Goal: Task Accomplishment & Management: Use online tool/utility

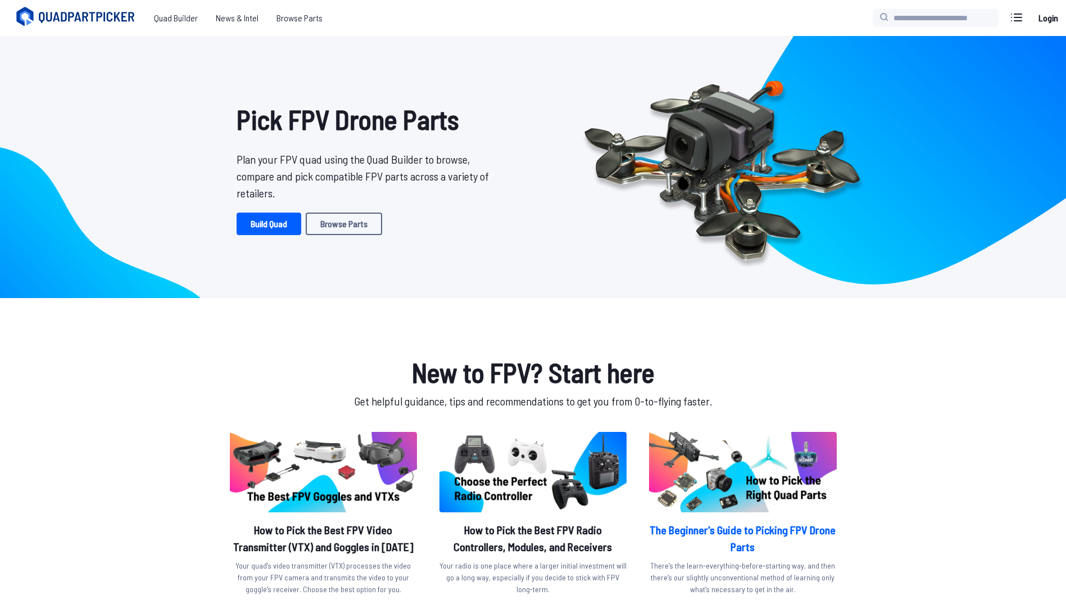
click at [726, 530] on h2 "The Beginner's Guide to Picking FPV Drone Parts" at bounding box center [742, 538] width 187 height 34
click at [279, 220] on link "Build Quad" at bounding box center [269, 223] width 65 height 22
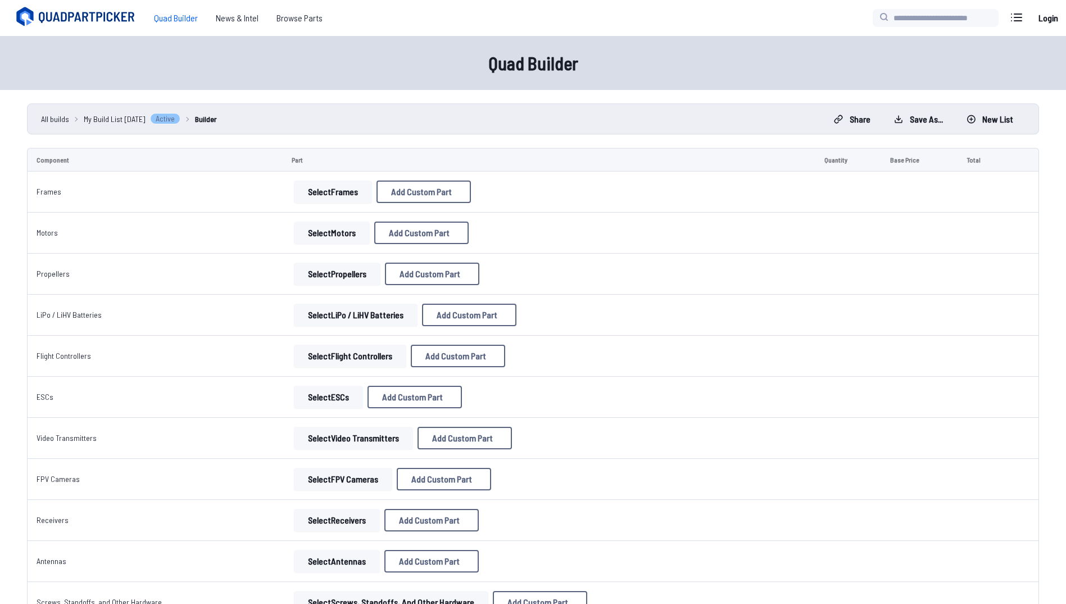
click at [344, 197] on button "Select Frames" at bounding box center [333, 191] width 78 height 22
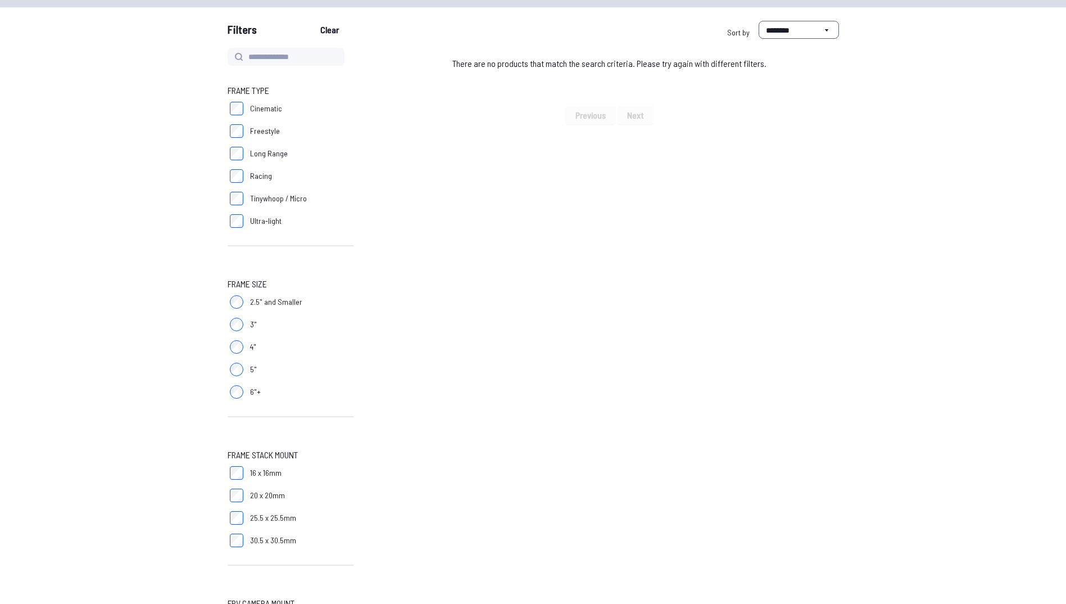
scroll to position [107, 0]
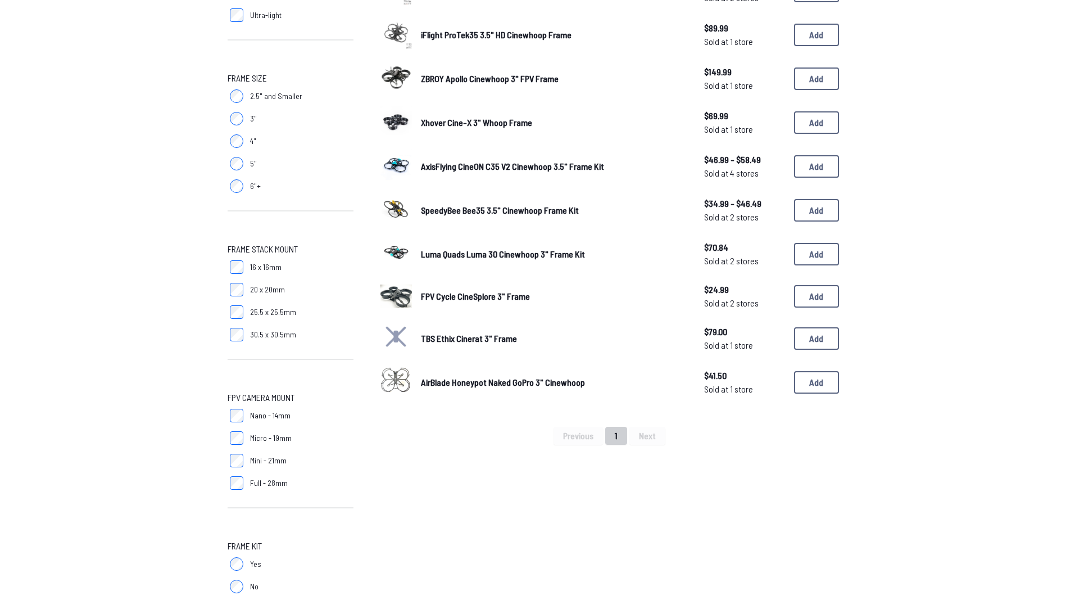
scroll to position [329, 0]
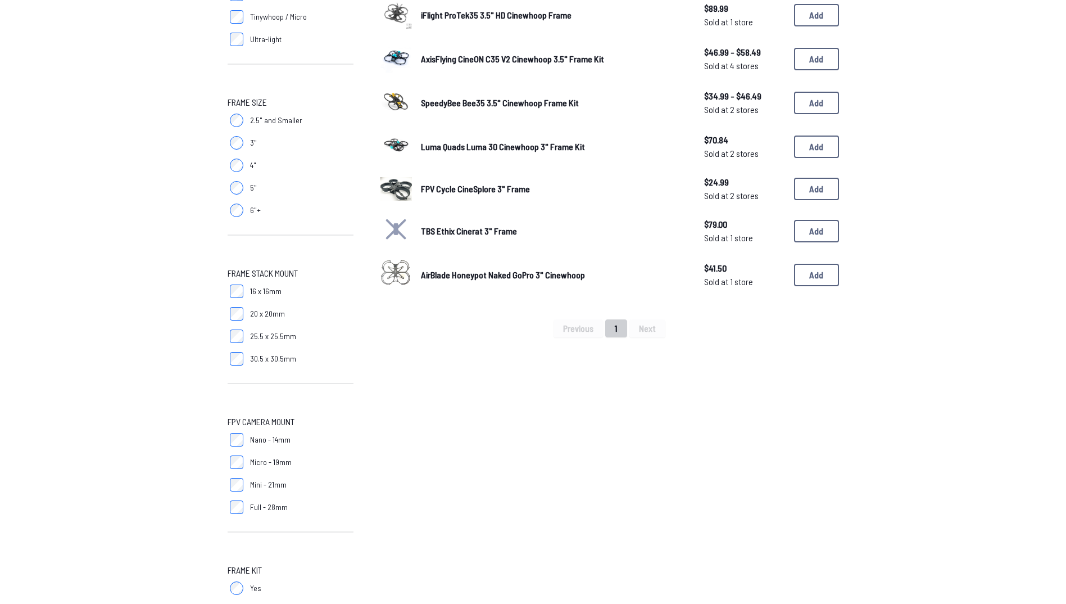
scroll to position [335, 0]
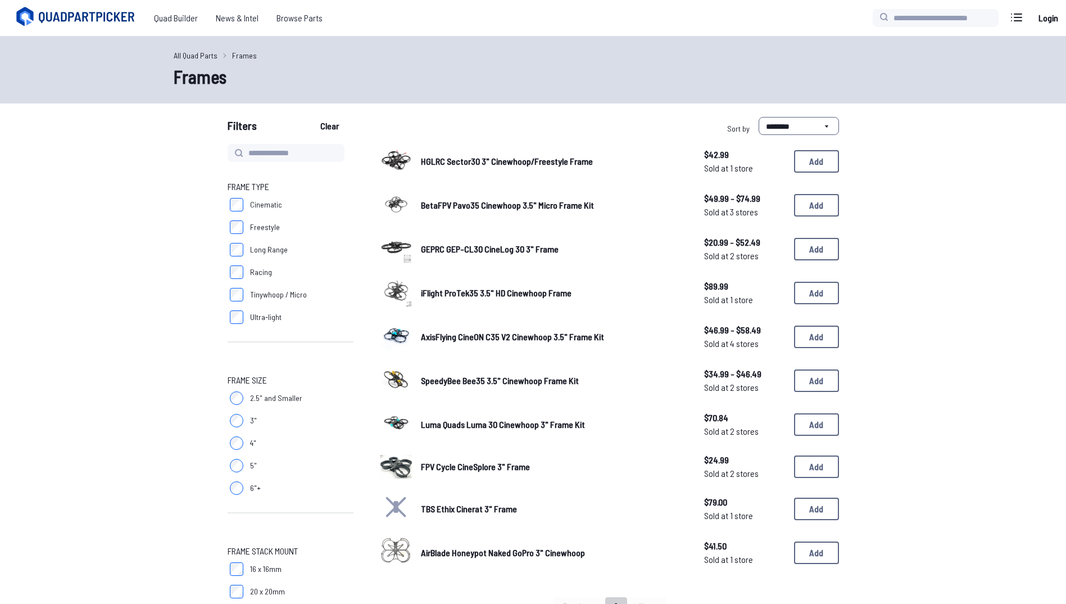
click at [397, 467] on img at bounding box center [396, 467] width 31 height 24
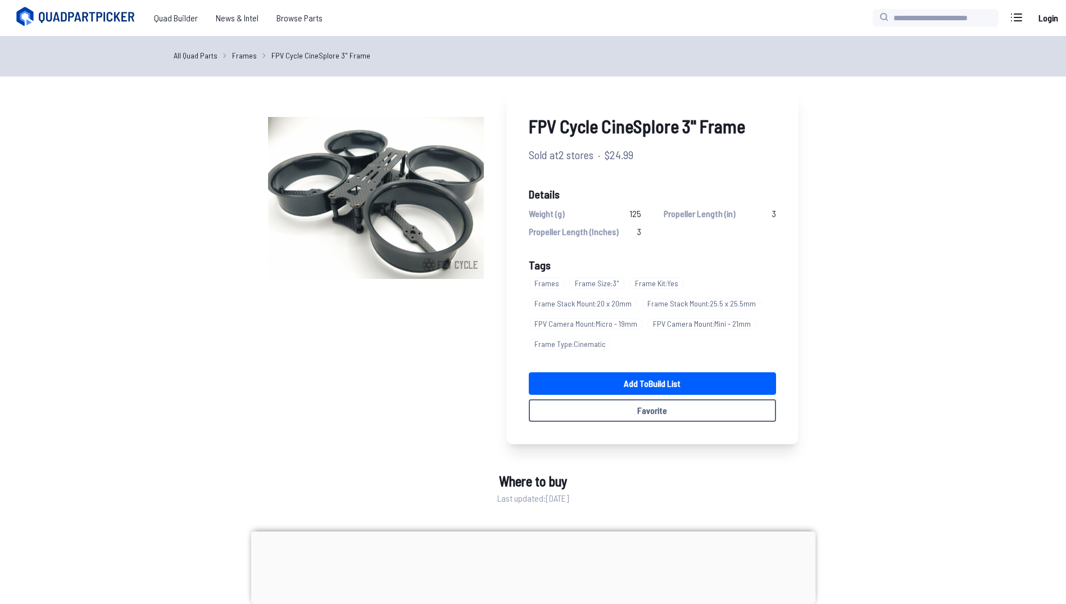
click at [240, 58] on link "Frames" at bounding box center [244, 55] width 25 height 12
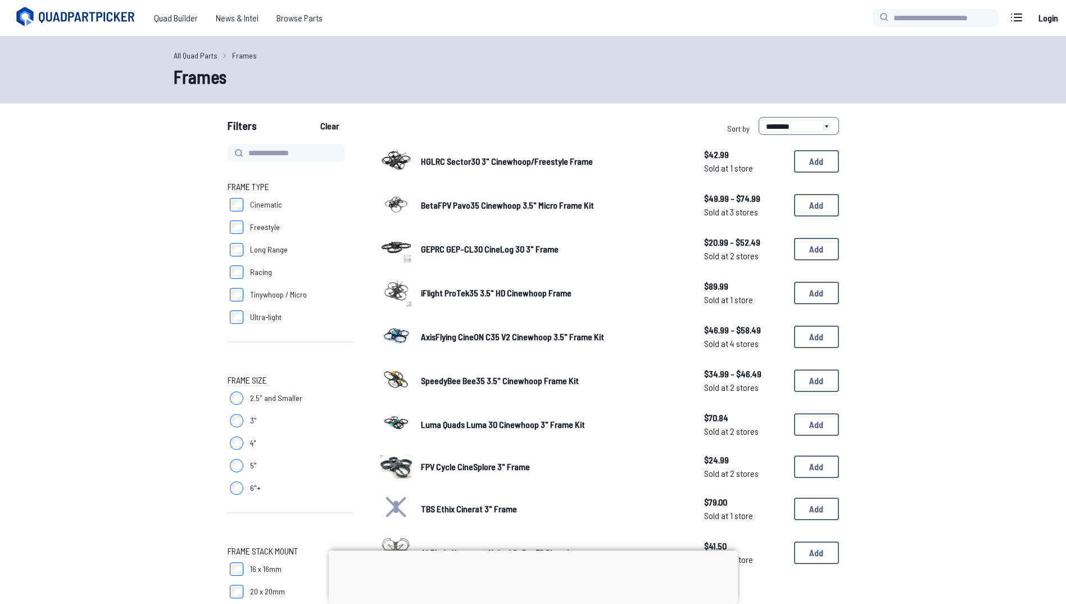
click at [531, 550] on div at bounding box center [533, 550] width 409 height 0
click at [459, 379] on span "SpeedyBee Bee35 3.5" Cinewhoop Frame Kit" at bounding box center [500, 380] width 158 height 11
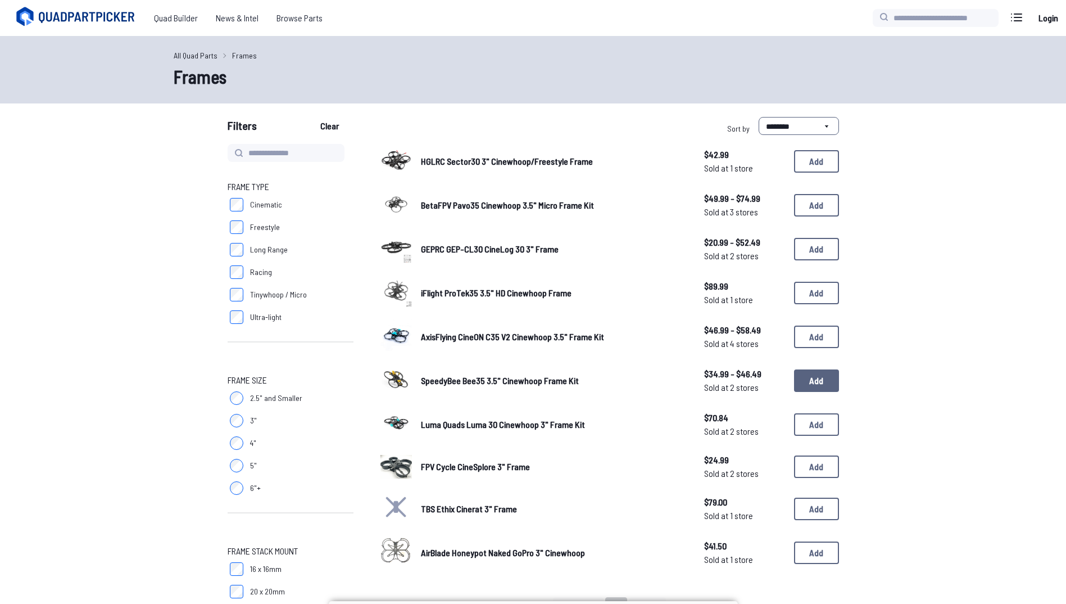
click at [814, 377] on button "Add" at bounding box center [816, 380] width 45 height 22
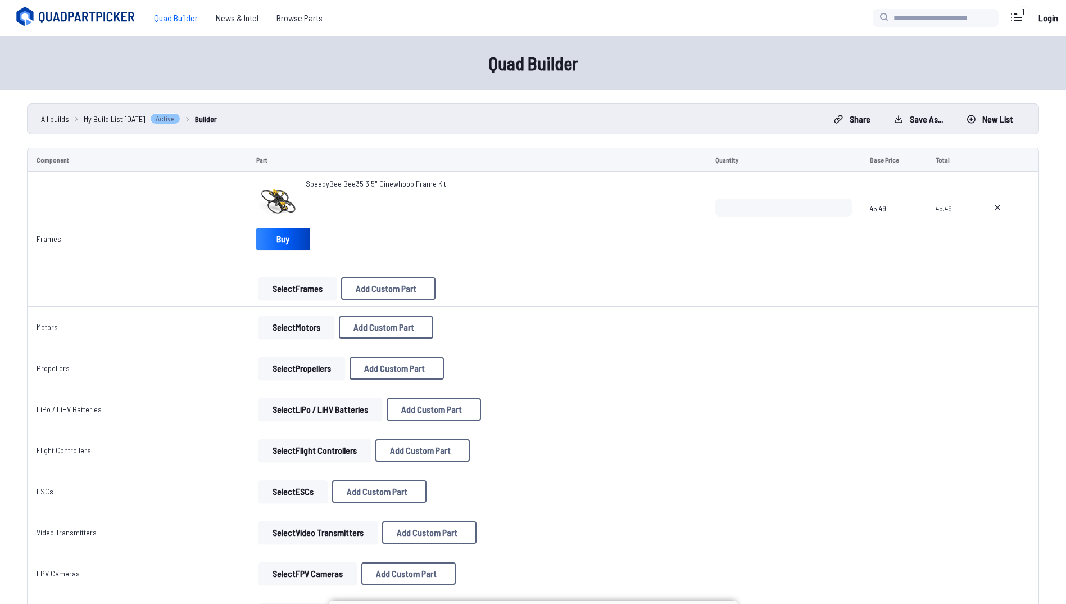
click at [295, 328] on button "Select Motors" at bounding box center [297, 327] width 76 height 22
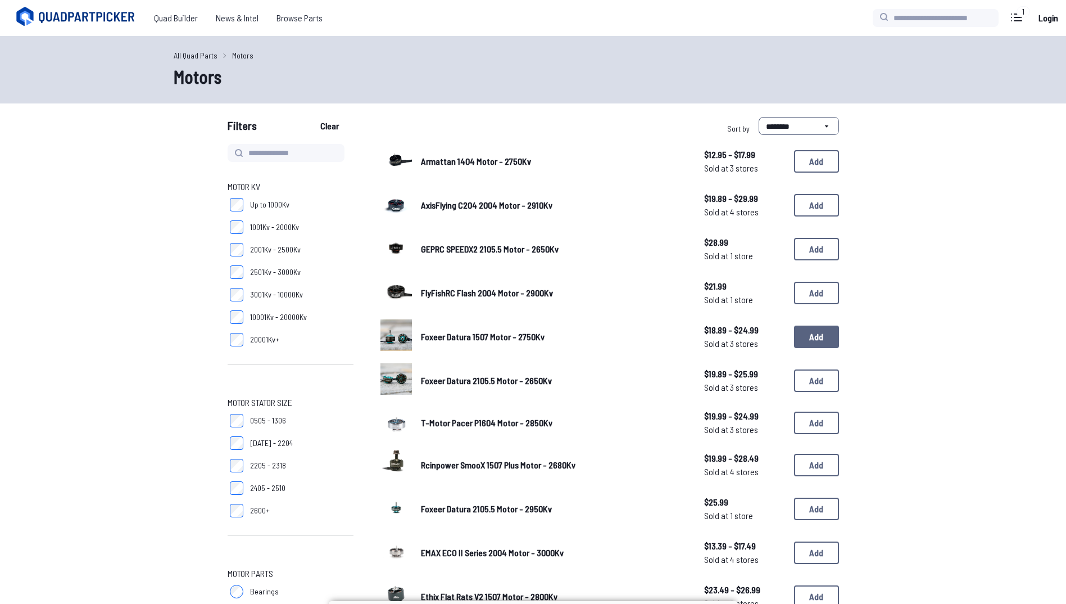
click at [817, 344] on button "Add" at bounding box center [816, 336] width 45 height 22
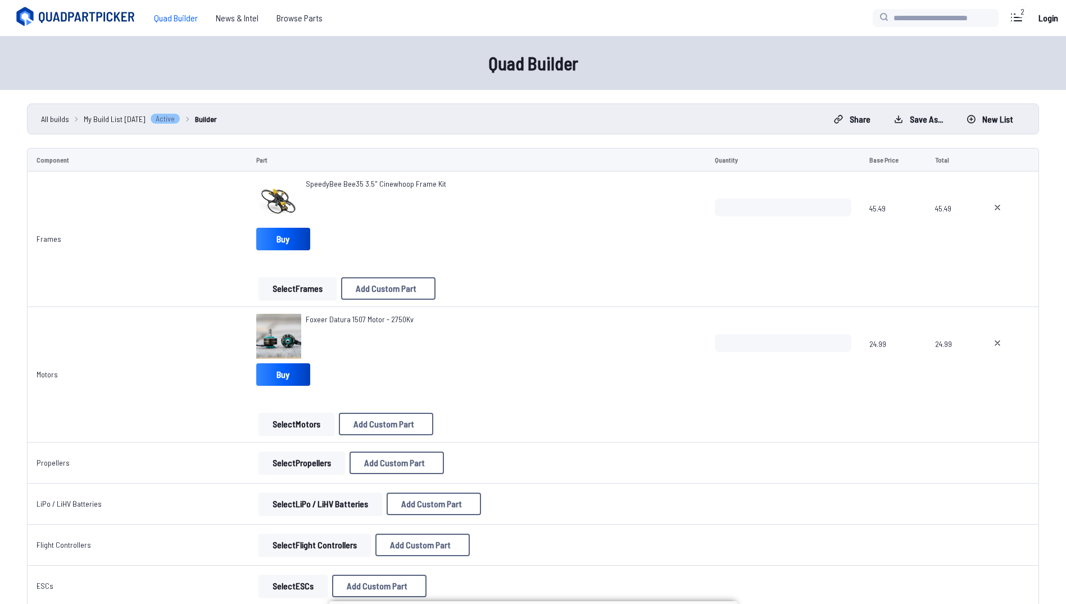
click at [298, 460] on button "Select Propellers" at bounding box center [302, 462] width 87 height 22
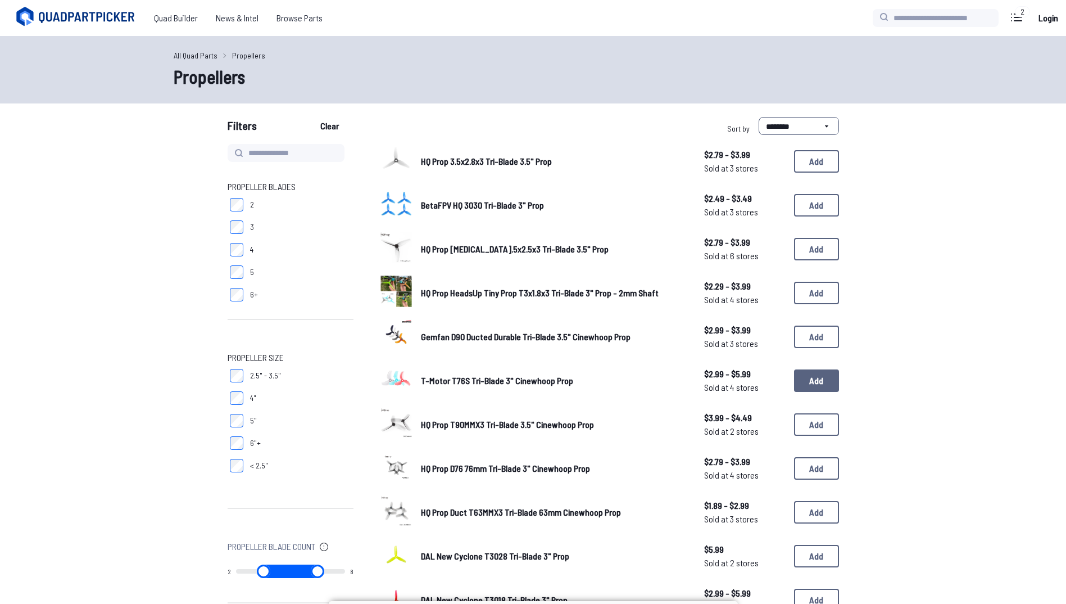
click at [807, 381] on button "Add" at bounding box center [816, 380] width 45 height 22
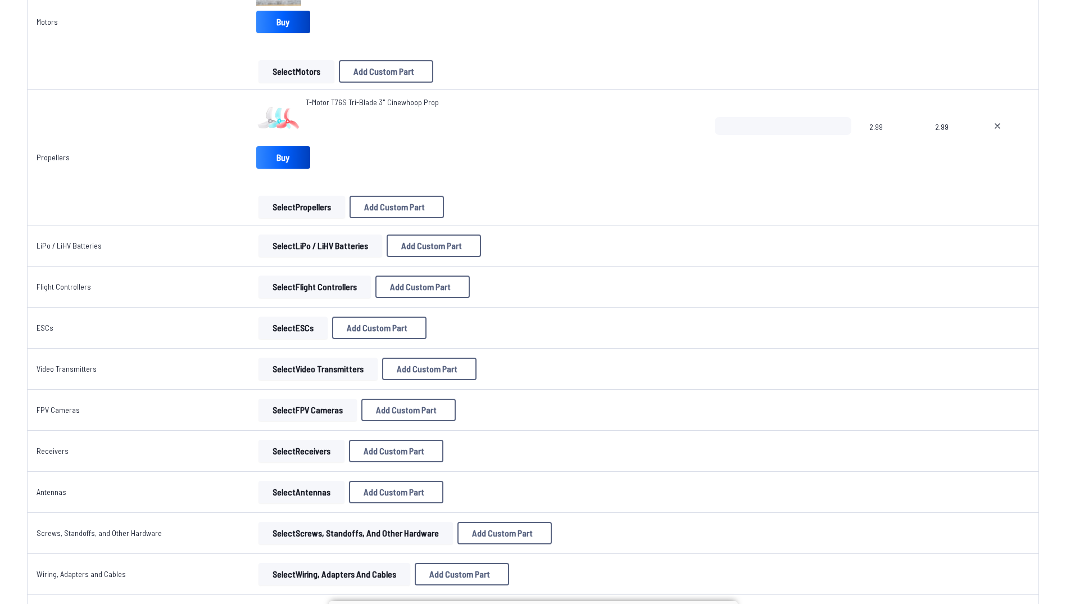
scroll to position [358, 0]
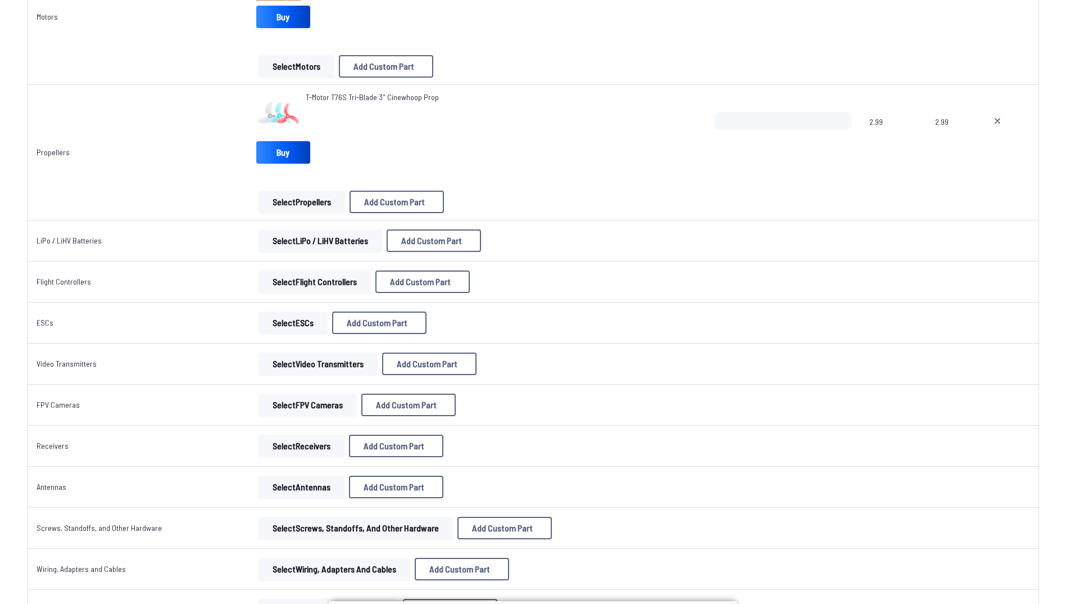
click at [283, 292] on button "Select Flight Controllers" at bounding box center [315, 281] width 112 height 22
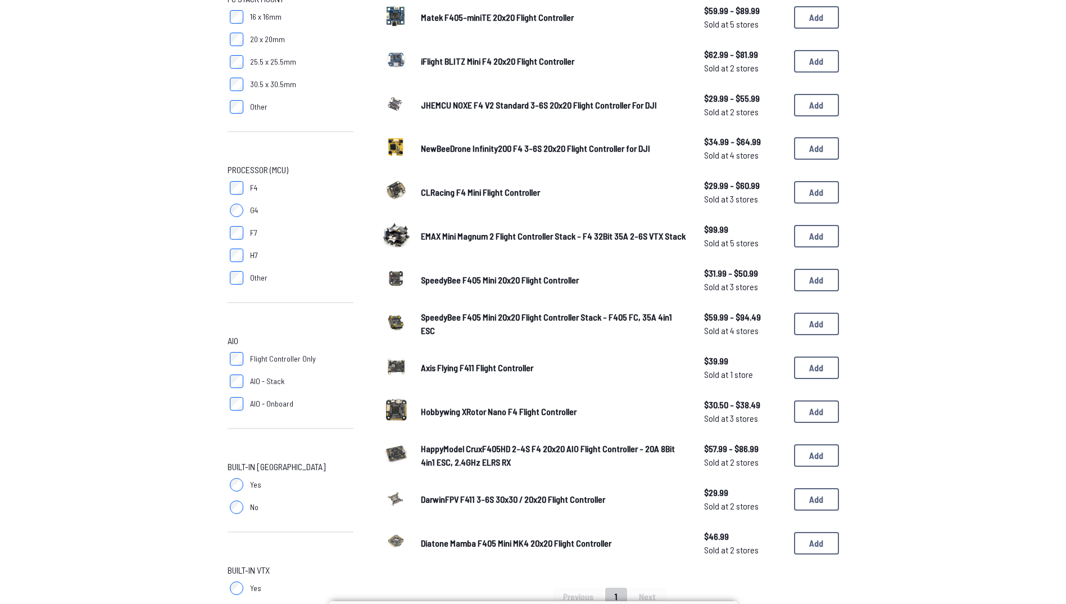
scroll to position [189, 0]
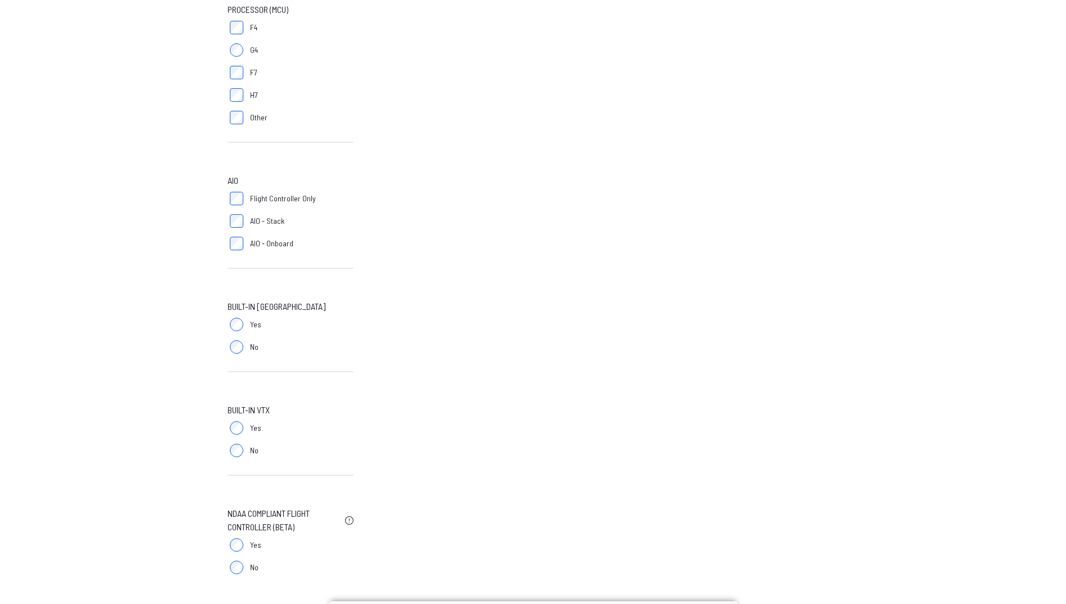
scroll to position [350, 0]
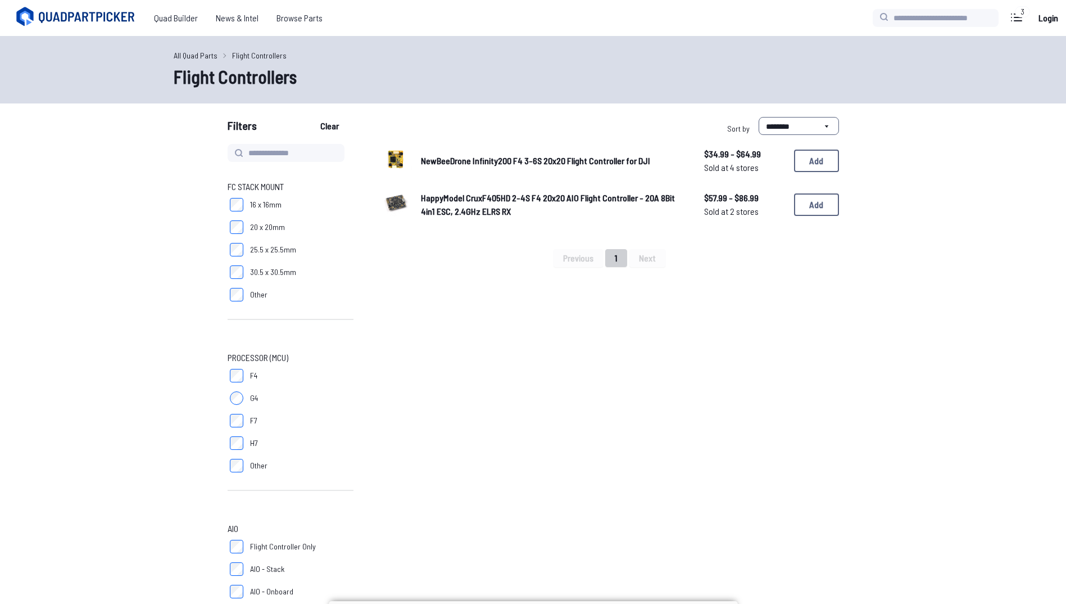
scroll to position [528, 0]
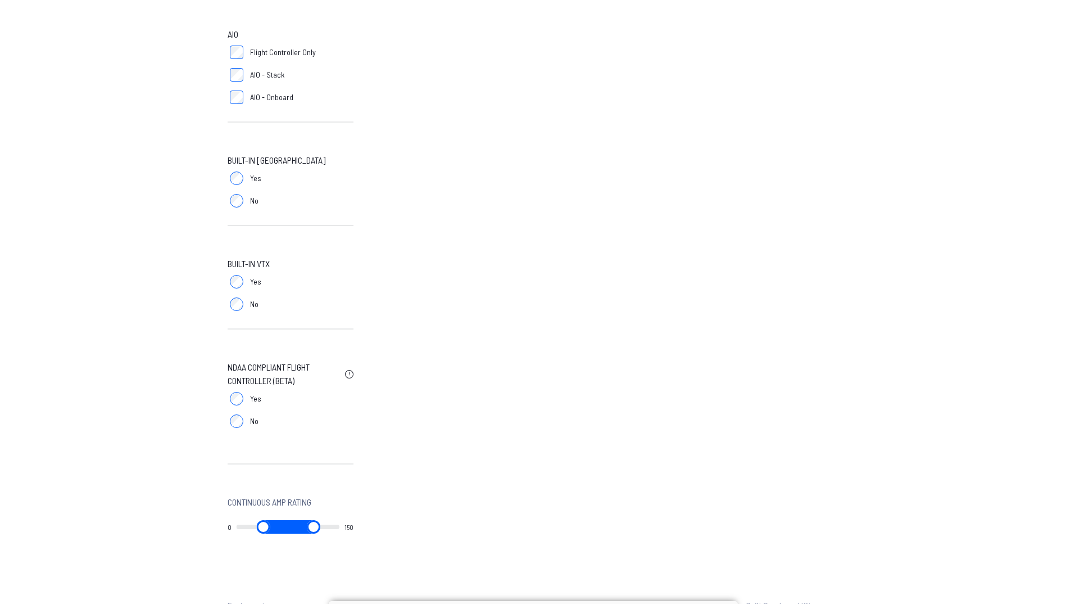
scroll to position [512, 0]
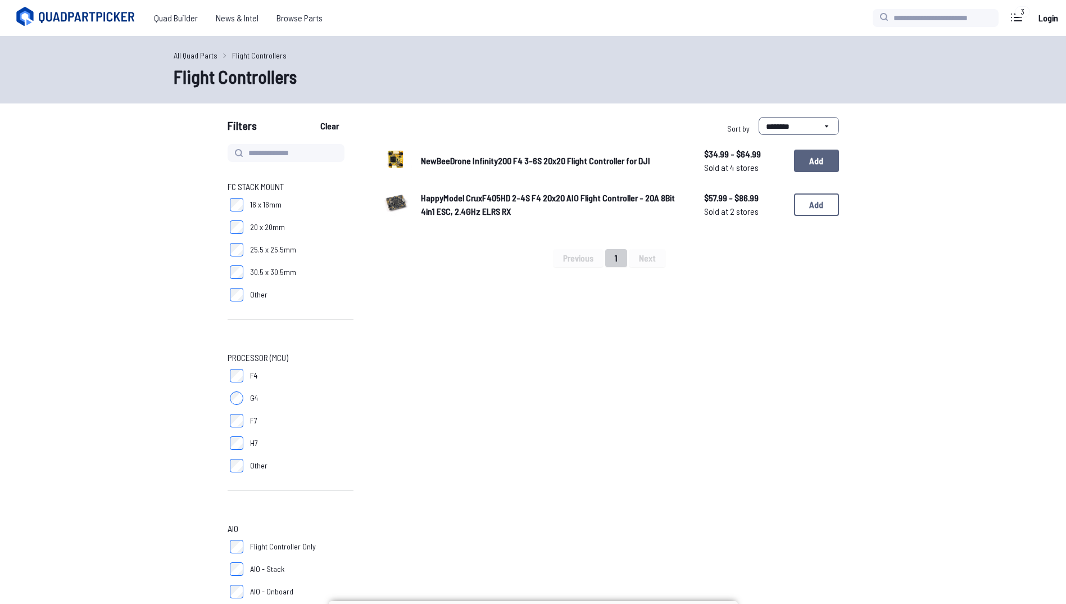
click at [816, 164] on button "Add" at bounding box center [816, 161] width 45 height 22
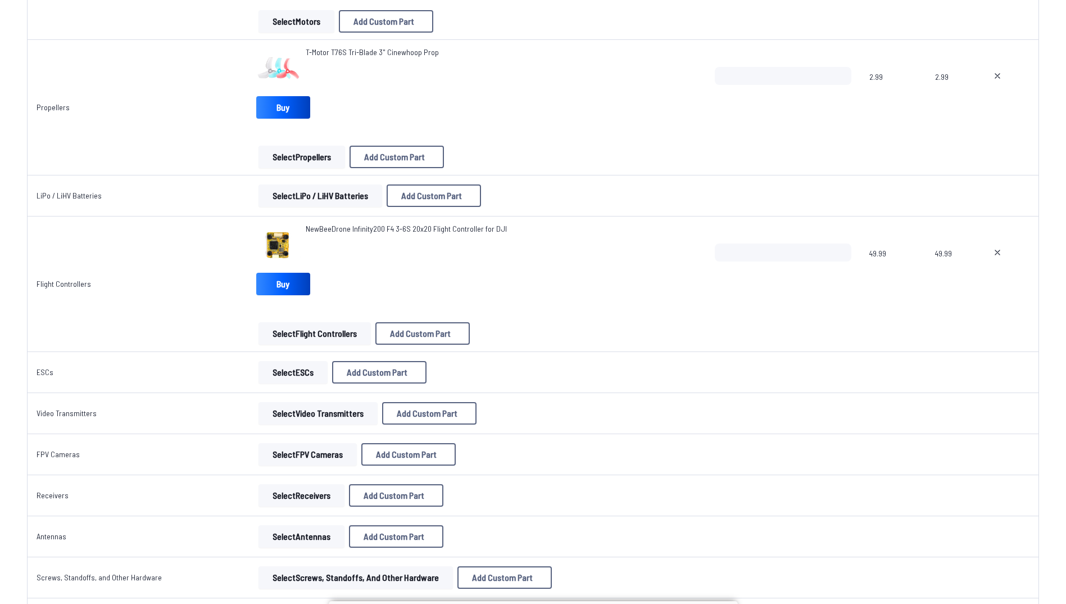
scroll to position [401, 0]
click at [275, 414] on button "Select Video Transmitters" at bounding box center [318, 415] width 119 height 22
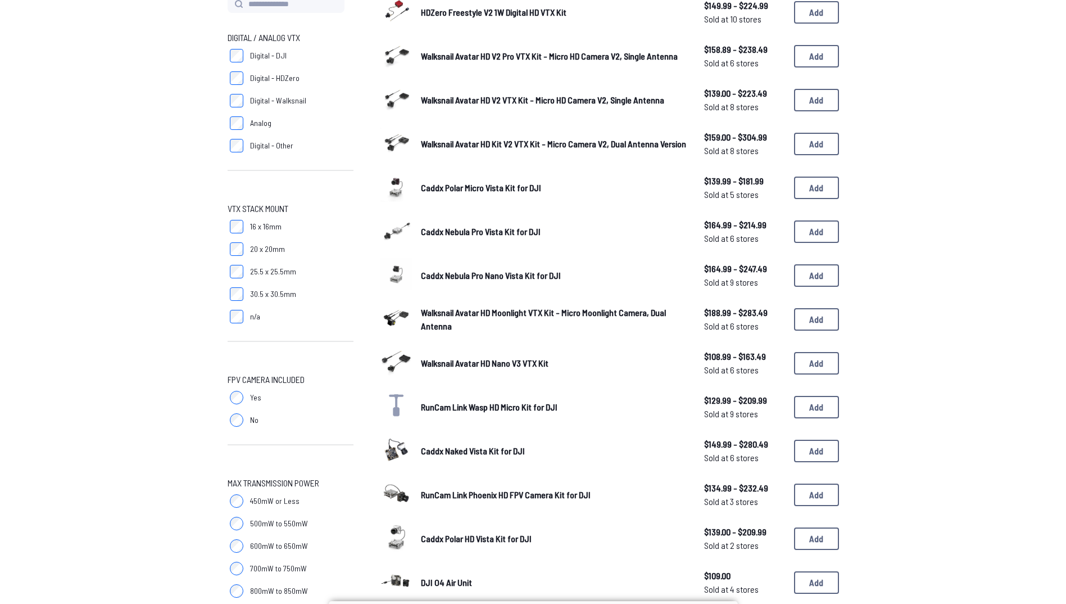
scroll to position [146, 0]
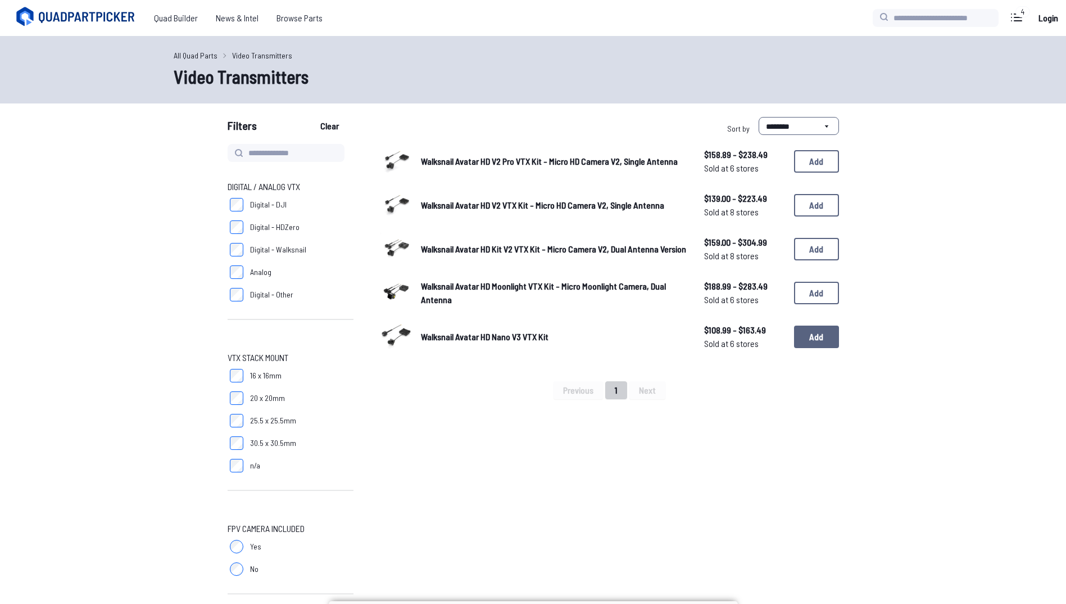
click at [817, 342] on button "Add" at bounding box center [816, 336] width 45 height 22
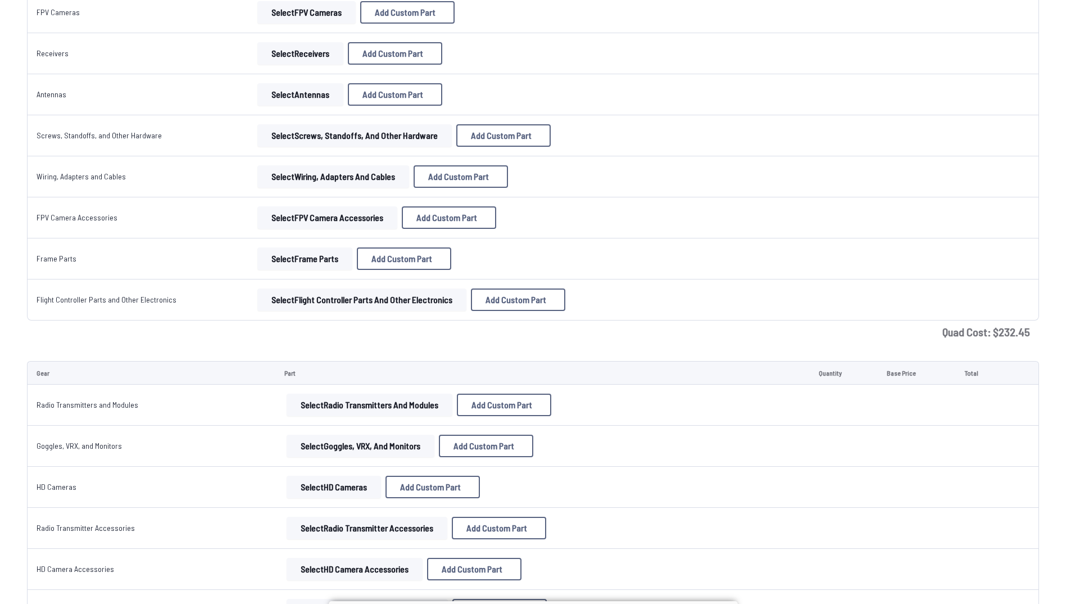
scroll to position [927, 0]
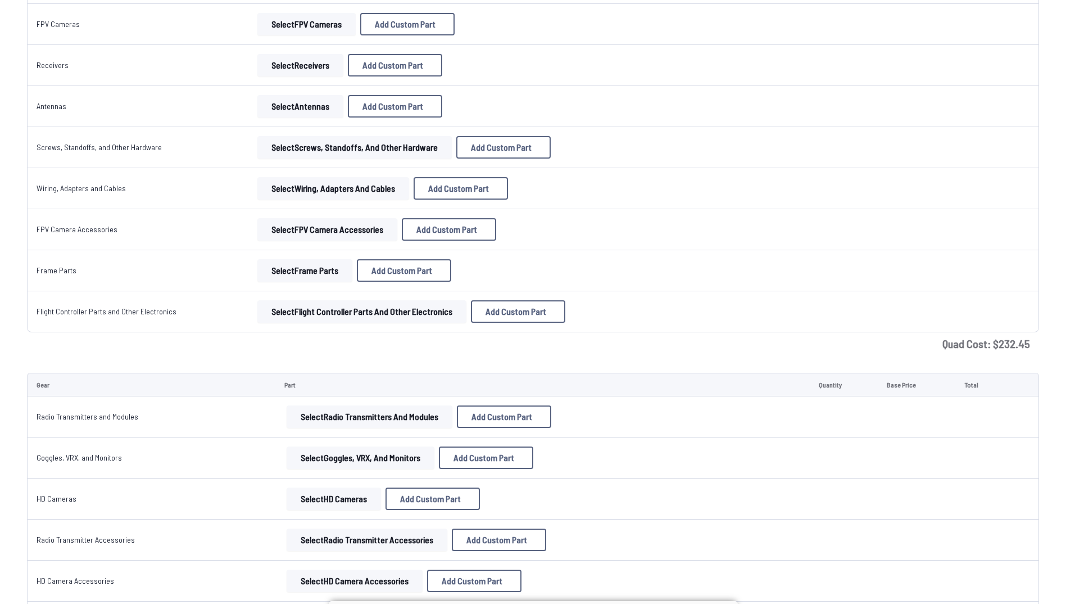
drag, startPoint x: 1065, startPoint y: 332, endPoint x: 1068, endPoint y: 342, distance: 11.0
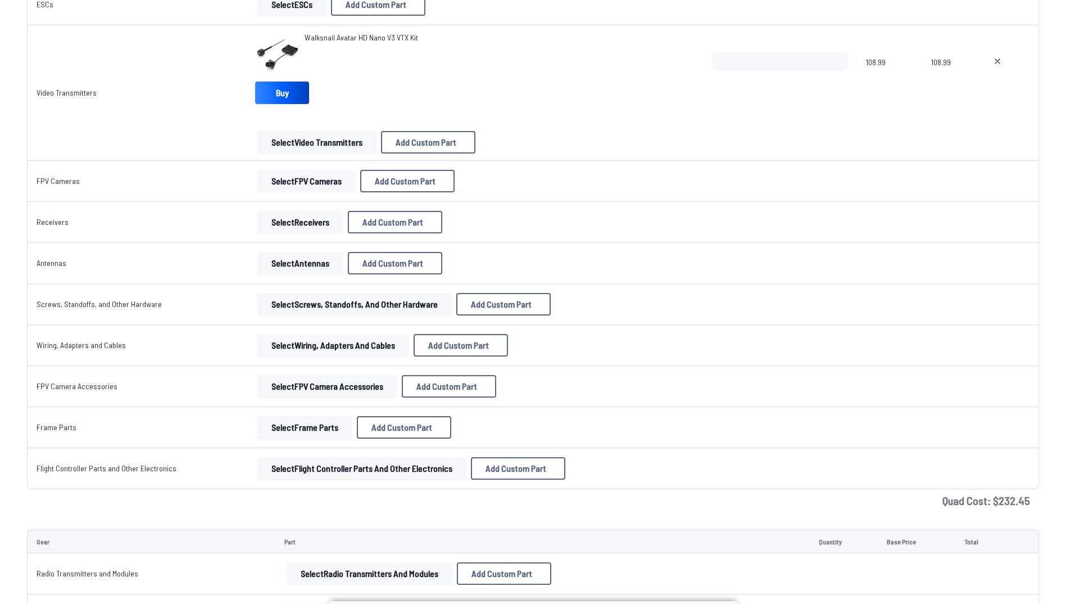
scroll to position [768, 0]
click at [295, 223] on button "Select Receivers" at bounding box center [300, 223] width 86 height 22
